Goal: Transaction & Acquisition: Purchase product/service

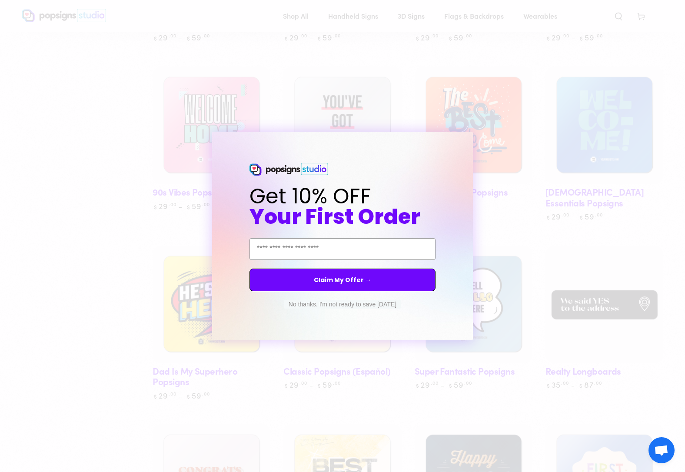
scroll to position [638, 0]
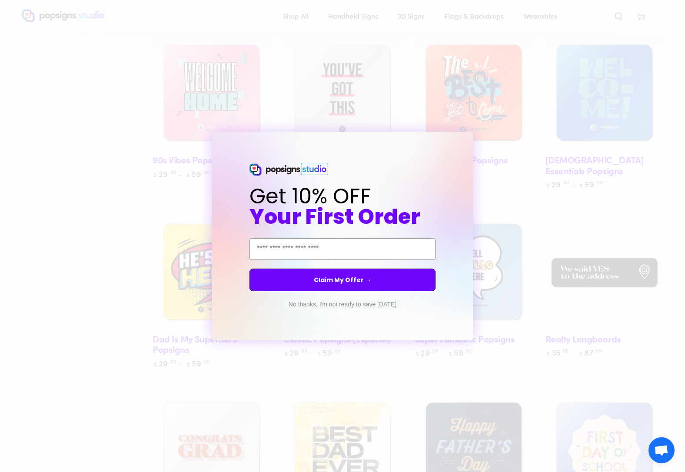
drag, startPoint x: 473, startPoint y: 139, endPoint x: 477, endPoint y: 159, distance: 20.4
click at [473, 139] on icon "Close dialog" at bounding box center [473, 139] width 3 height 3
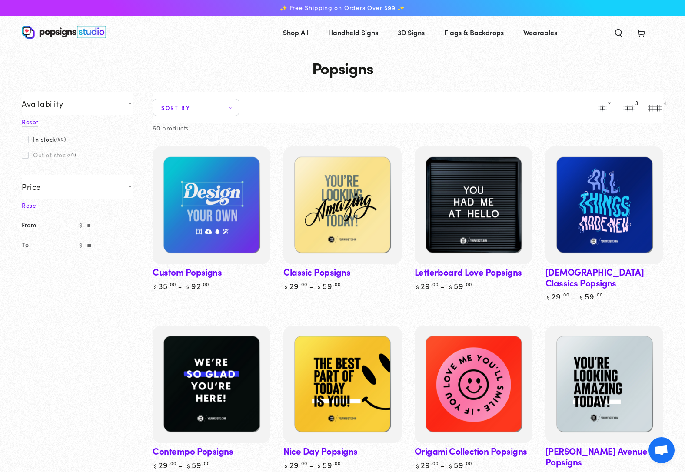
scroll to position [0, 0]
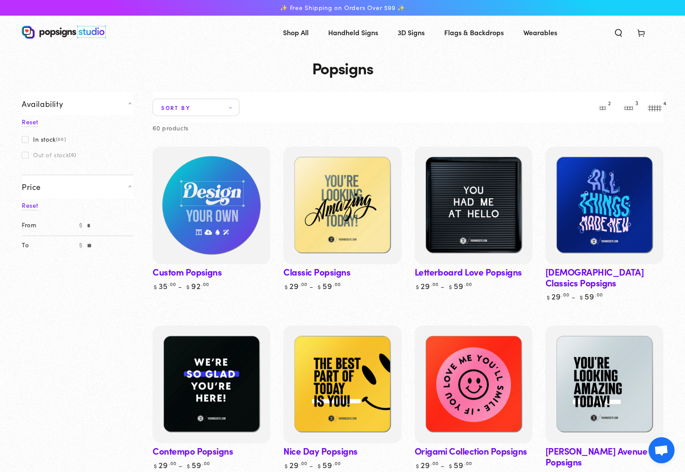
click at [200, 239] on img at bounding box center [211, 205] width 121 height 121
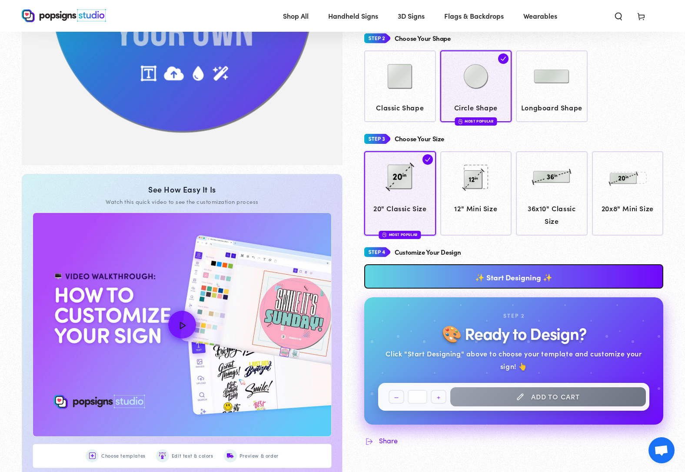
scroll to position [223, 0]
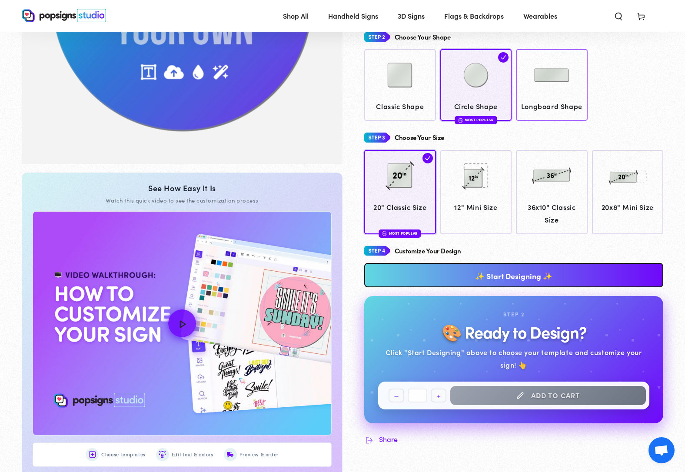
click at [552, 86] on img at bounding box center [551, 74] width 43 height 43
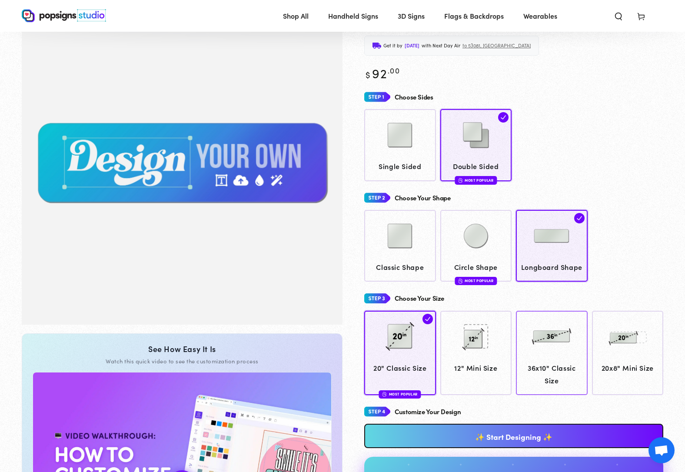
click at [564, 355] on img at bounding box center [551, 336] width 43 height 43
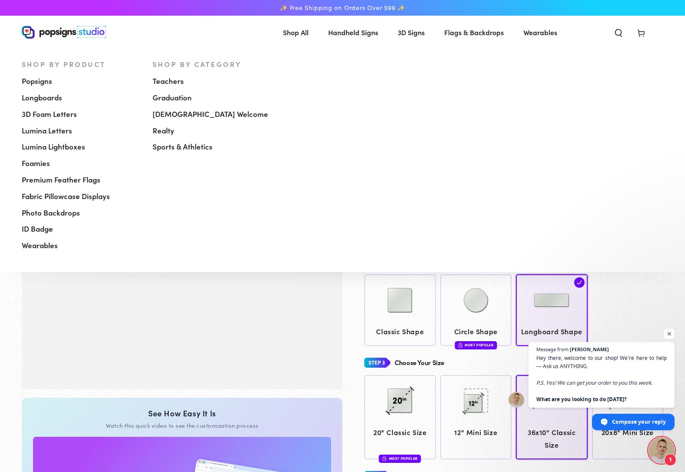
click at [288, 32] on span "Shop All" at bounding box center [296, 32] width 26 height 13
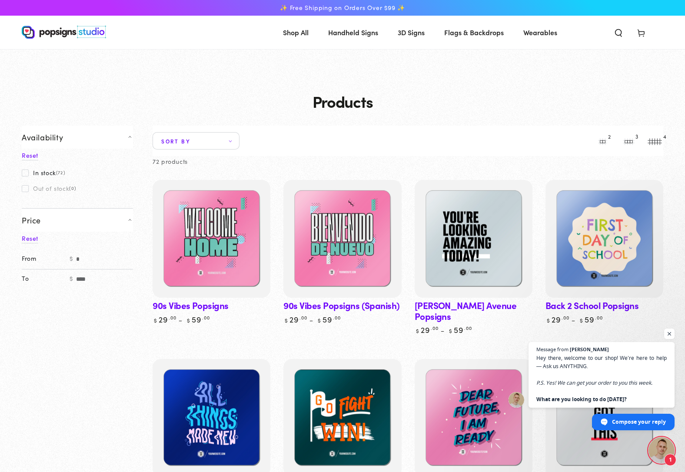
click at [470, 34] on span "Flags & Backdrops" at bounding box center [474, 32] width 60 height 13
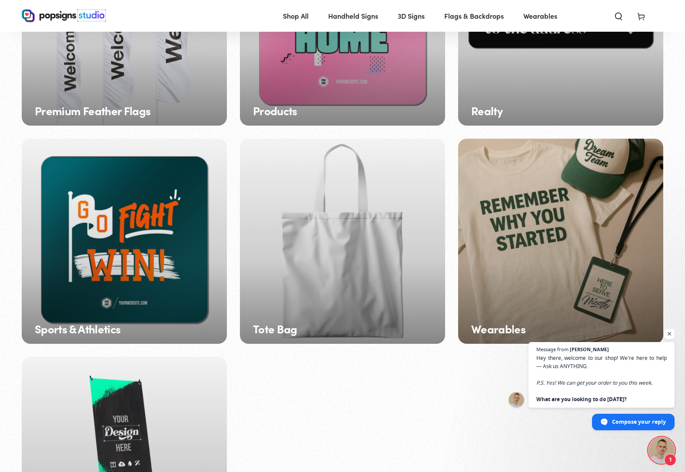
scroll to position [1210, 0]
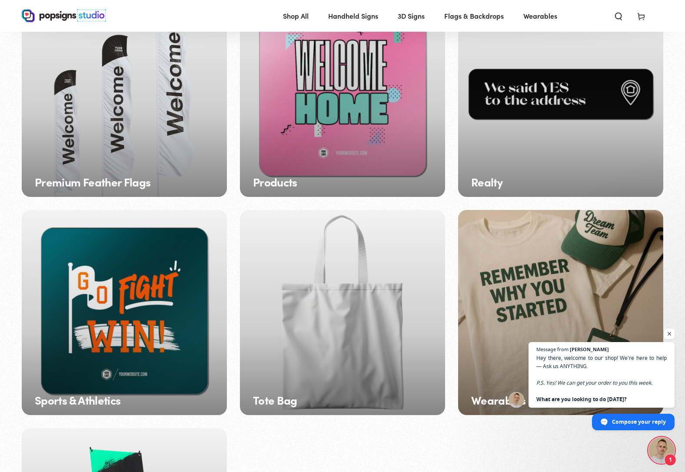
click at [163, 144] on div "Premium Feather Flags" at bounding box center [124, 94] width 205 height 205
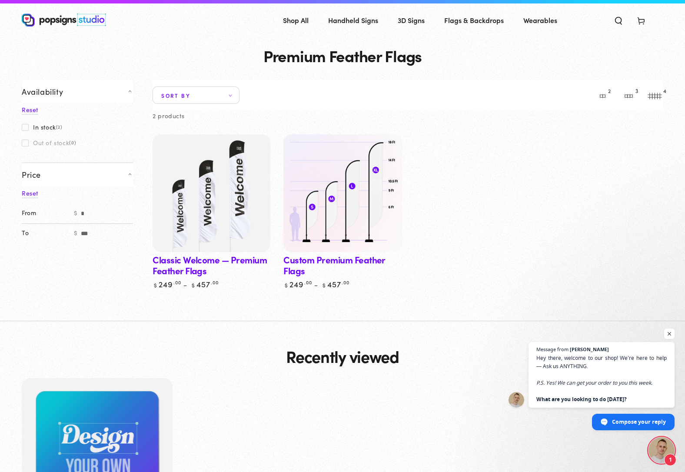
scroll to position [11, 0]
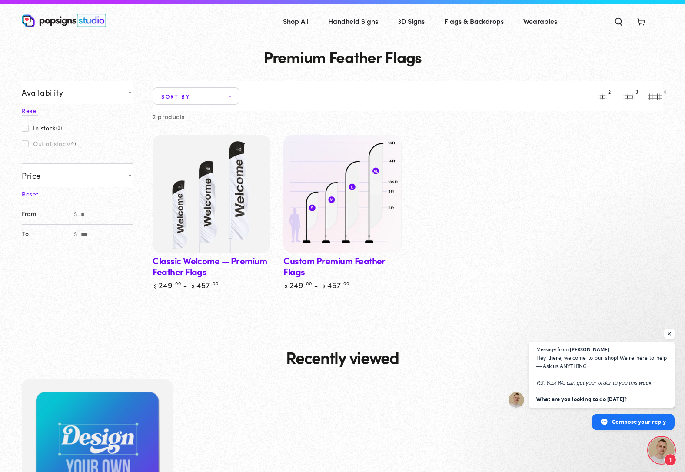
click at [357, 190] on img at bounding box center [341, 193] width 121 height 121
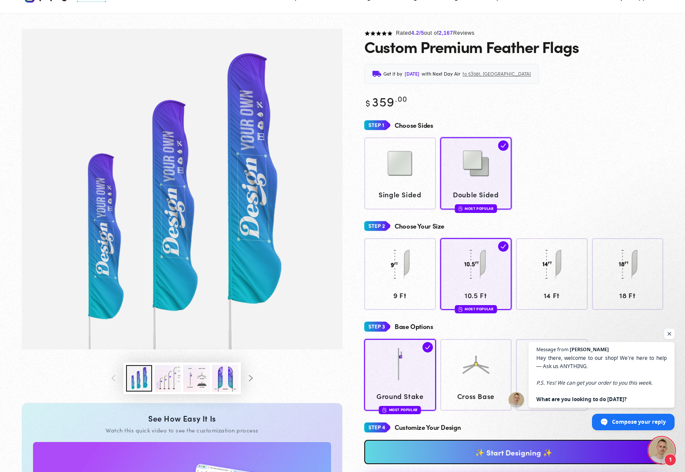
scroll to position [36, 0]
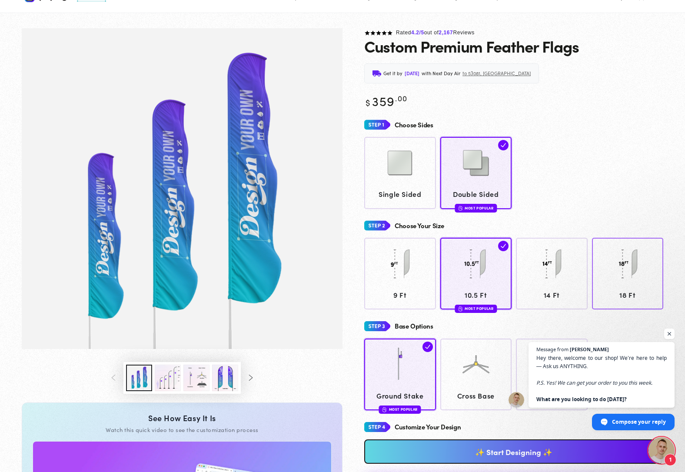
click at [641, 282] on img at bounding box center [627, 263] width 43 height 43
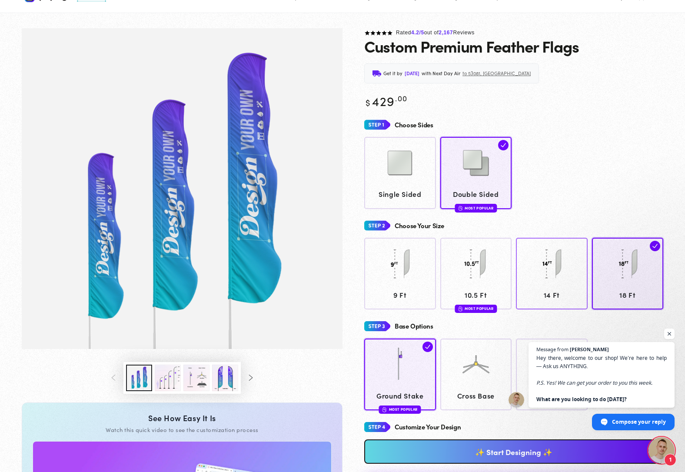
click at [555, 268] on img at bounding box center [551, 263] width 43 height 43
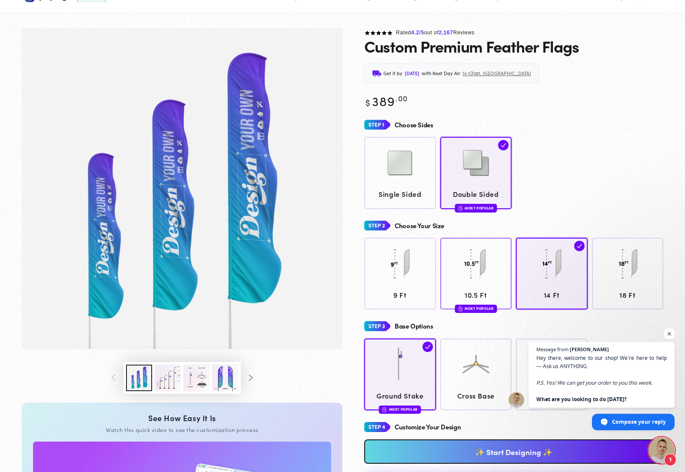
click at [489, 270] on img at bounding box center [475, 263] width 43 height 43
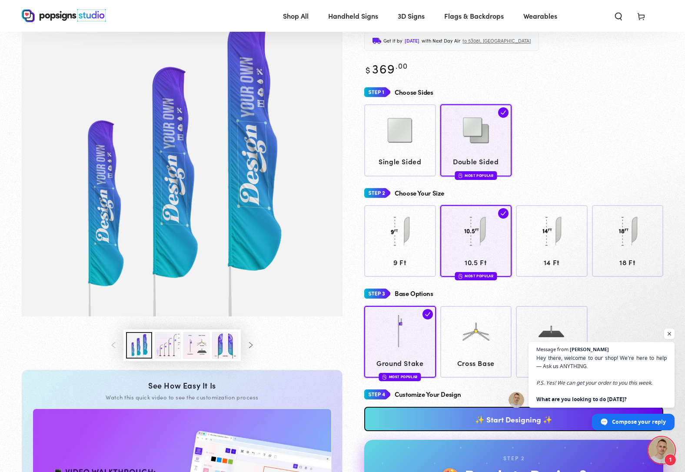
scroll to position [67, 0]
drag, startPoint x: 172, startPoint y: 342, endPoint x: 184, endPoint y: 343, distance: 11.8
click at [172, 342] on button "Load image 2 in gallery view" at bounding box center [168, 345] width 26 height 26
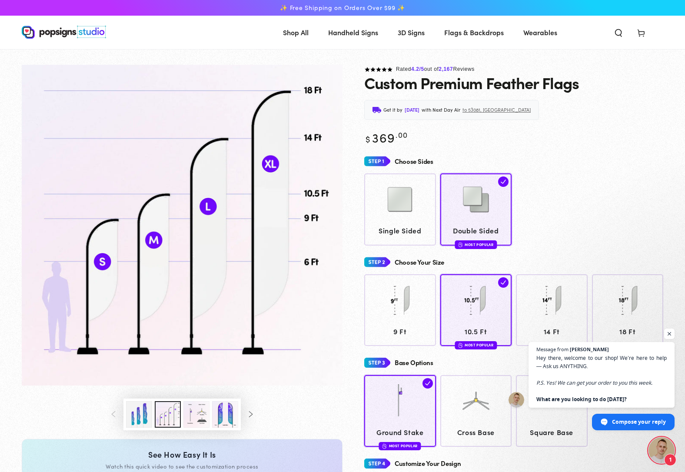
scroll to position [0, 0]
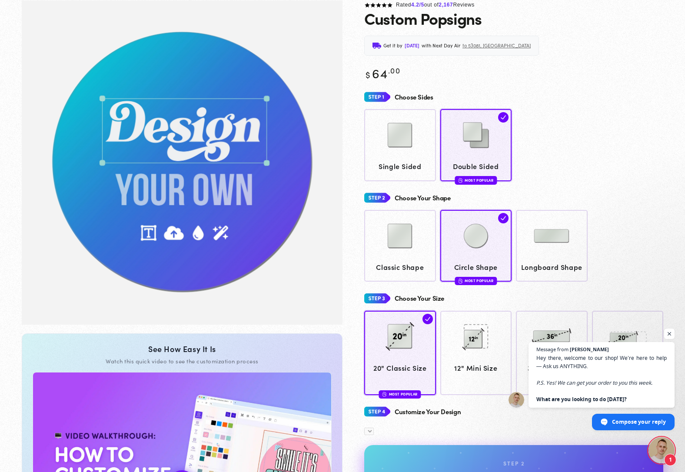
scroll to position [64, 0]
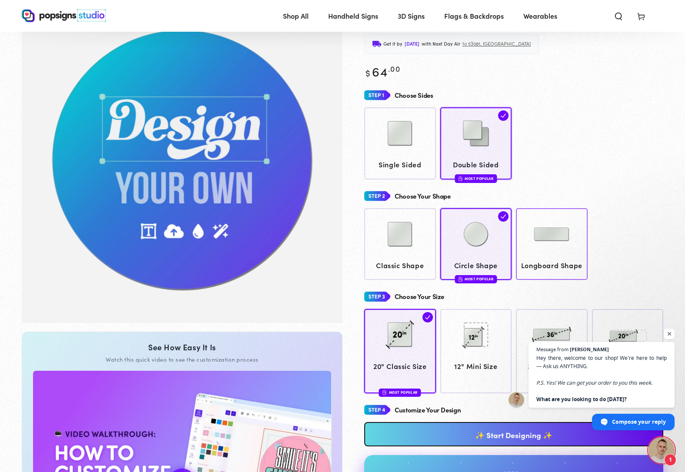
click at [556, 241] on img at bounding box center [551, 233] width 43 height 43
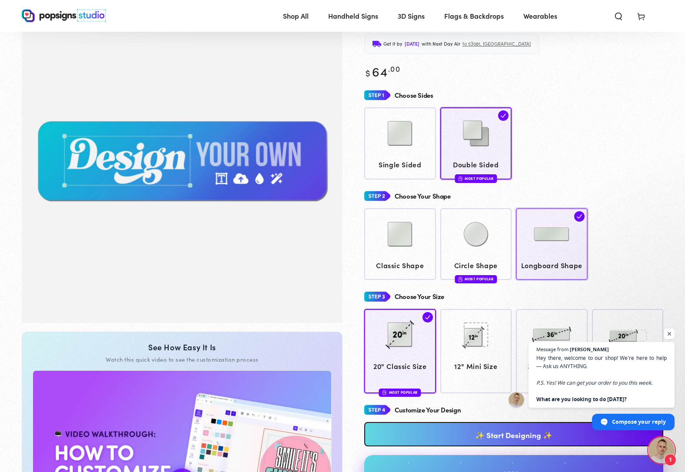
scroll to position [63, 0]
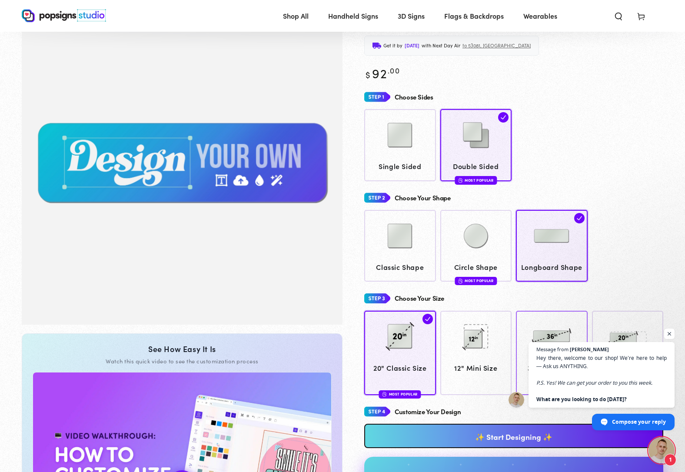
click at [562, 318] on img at bounding box center [551, 336] width 43 height 43
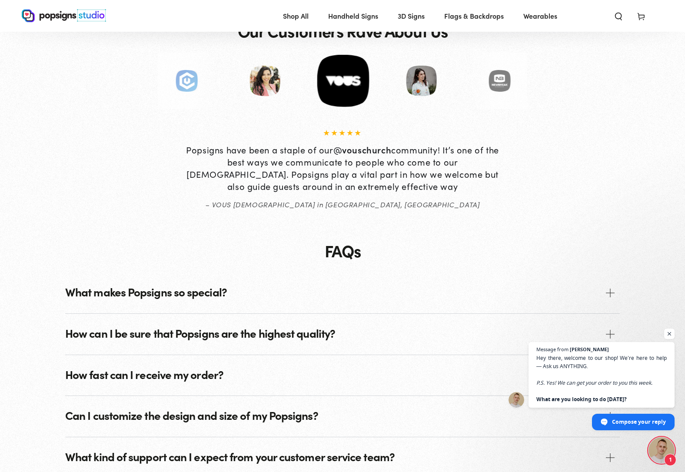
scroll to position [735, 0]
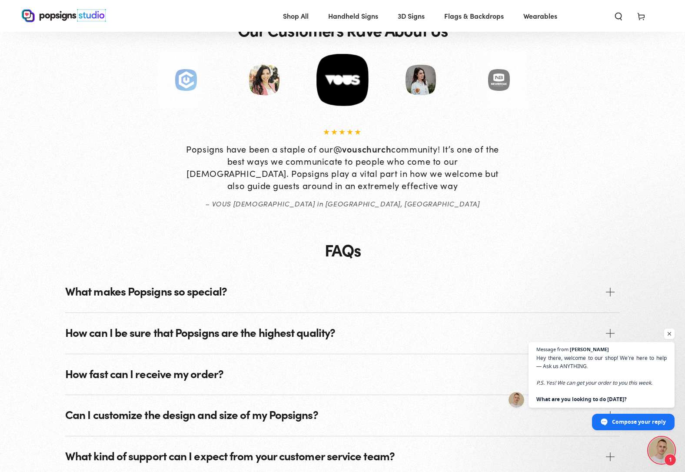
click at [354, 286] on span "What makes Popsigns so special?" at bounding box center [342, 292] width 554 height 41
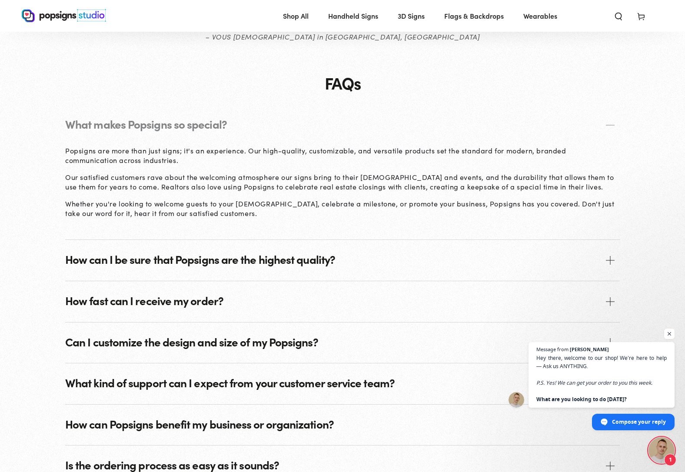
scroll to position [905, 0]
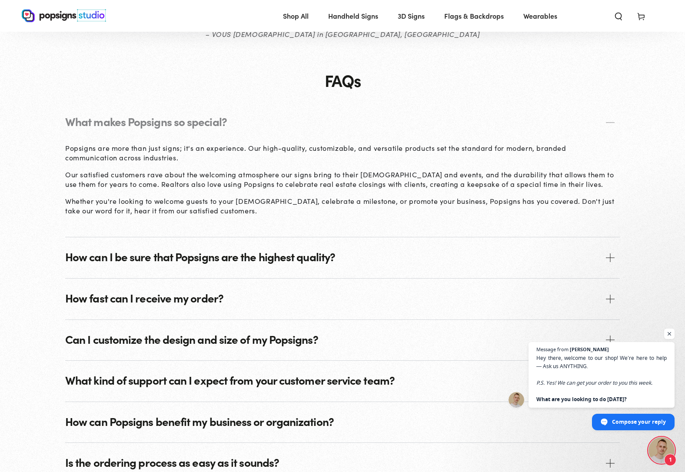
click at [347, 267] on span "How can I be sure that Popsigns are the highest quality?" at bounding box center [342, 257] width 554 height 41
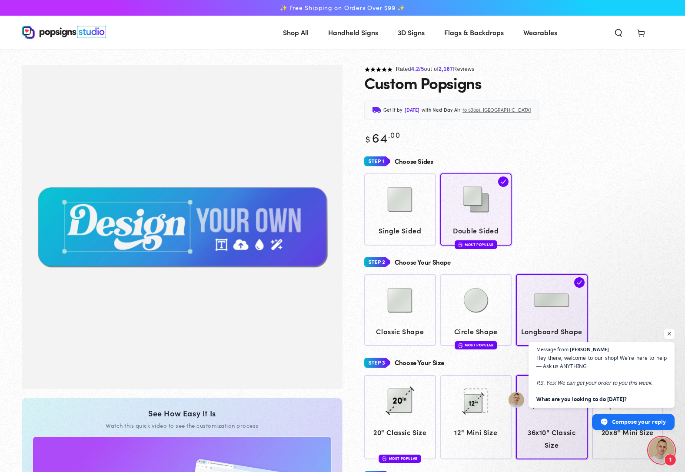
scroll to position [0, 0]
